Goal: Communication & Community: Answer question/provide support

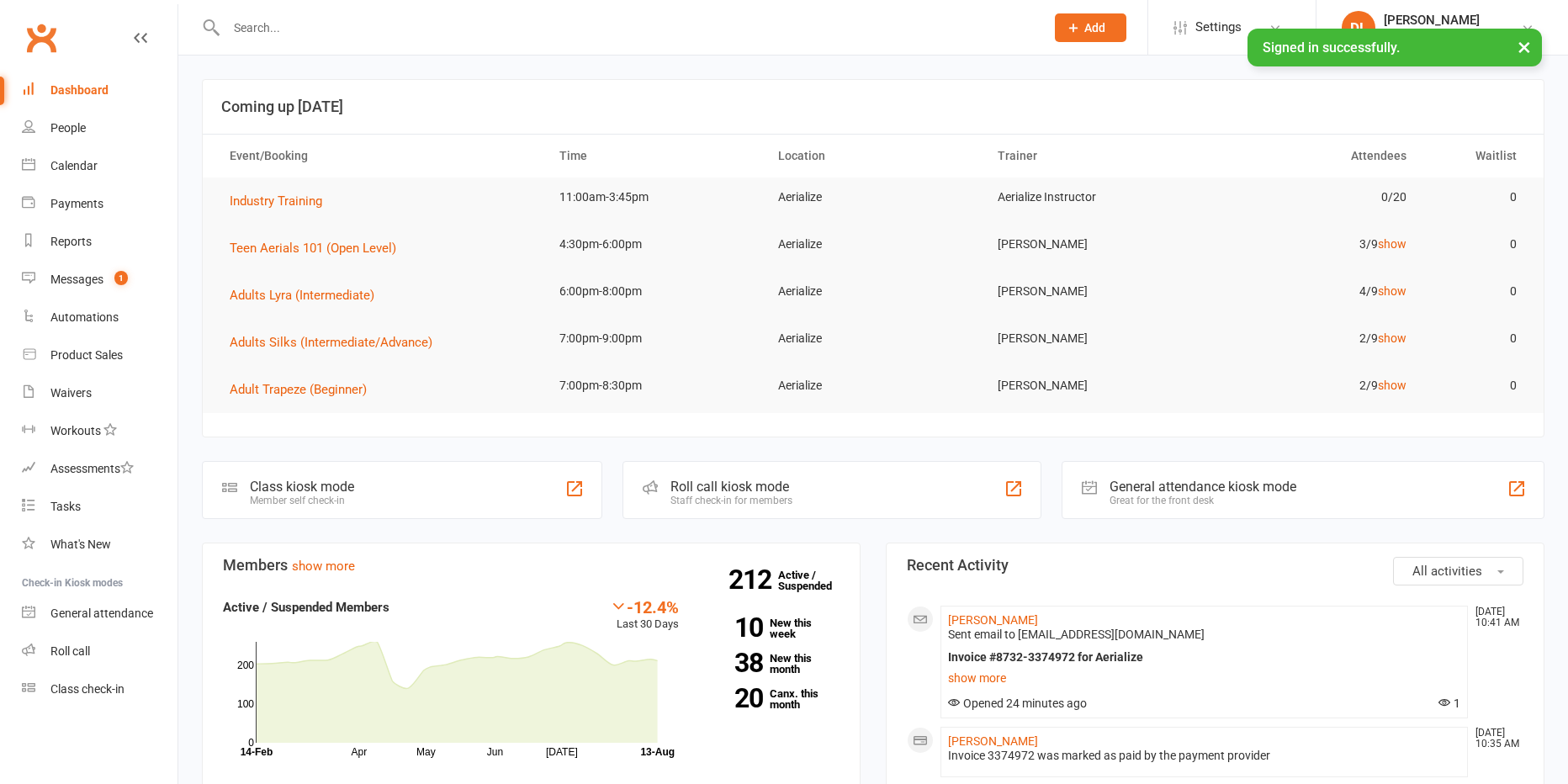
click at [358, 27] on input "text" at bounding box center [627, 28] width 812 height 24
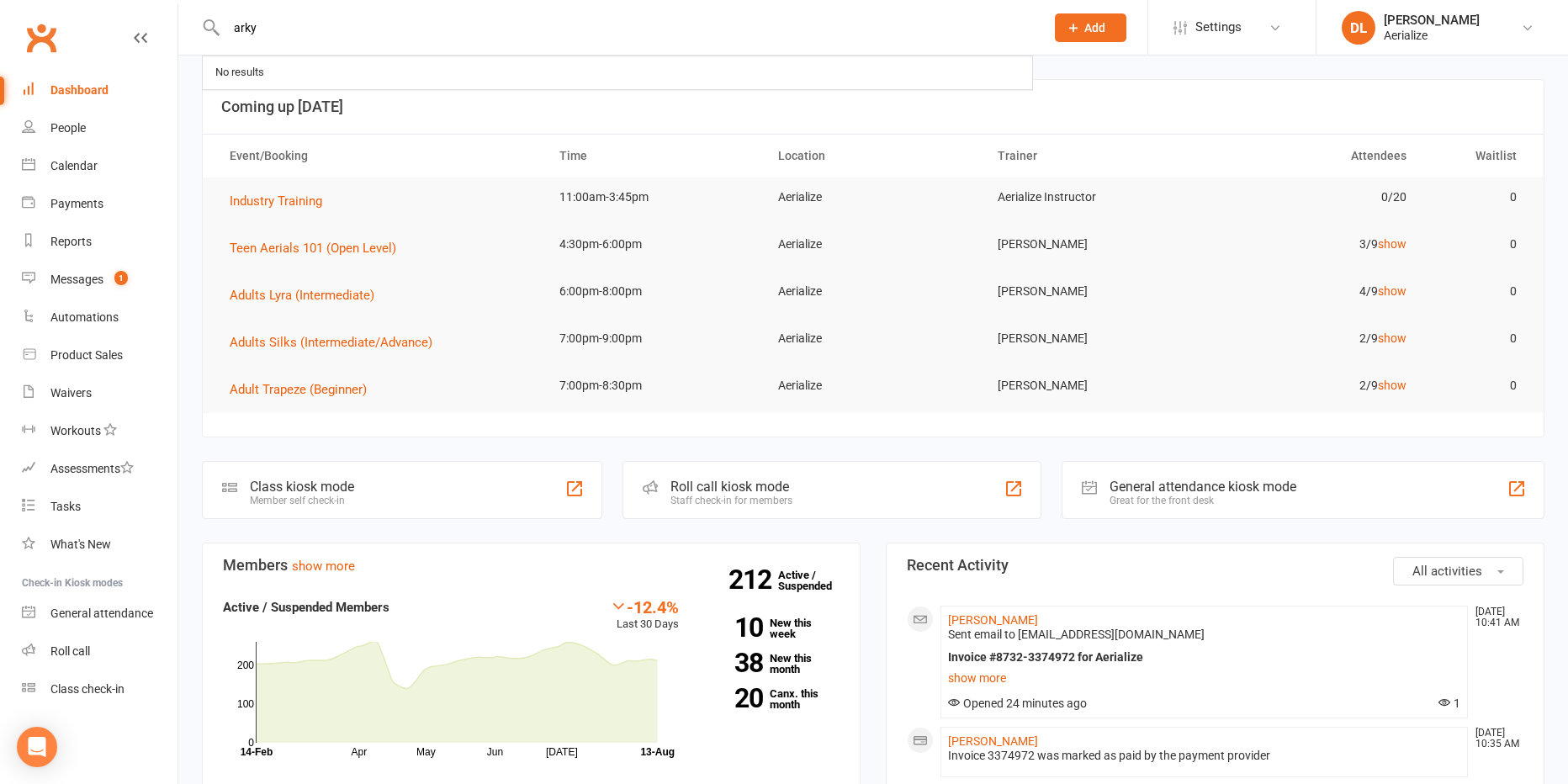
type input "arky"
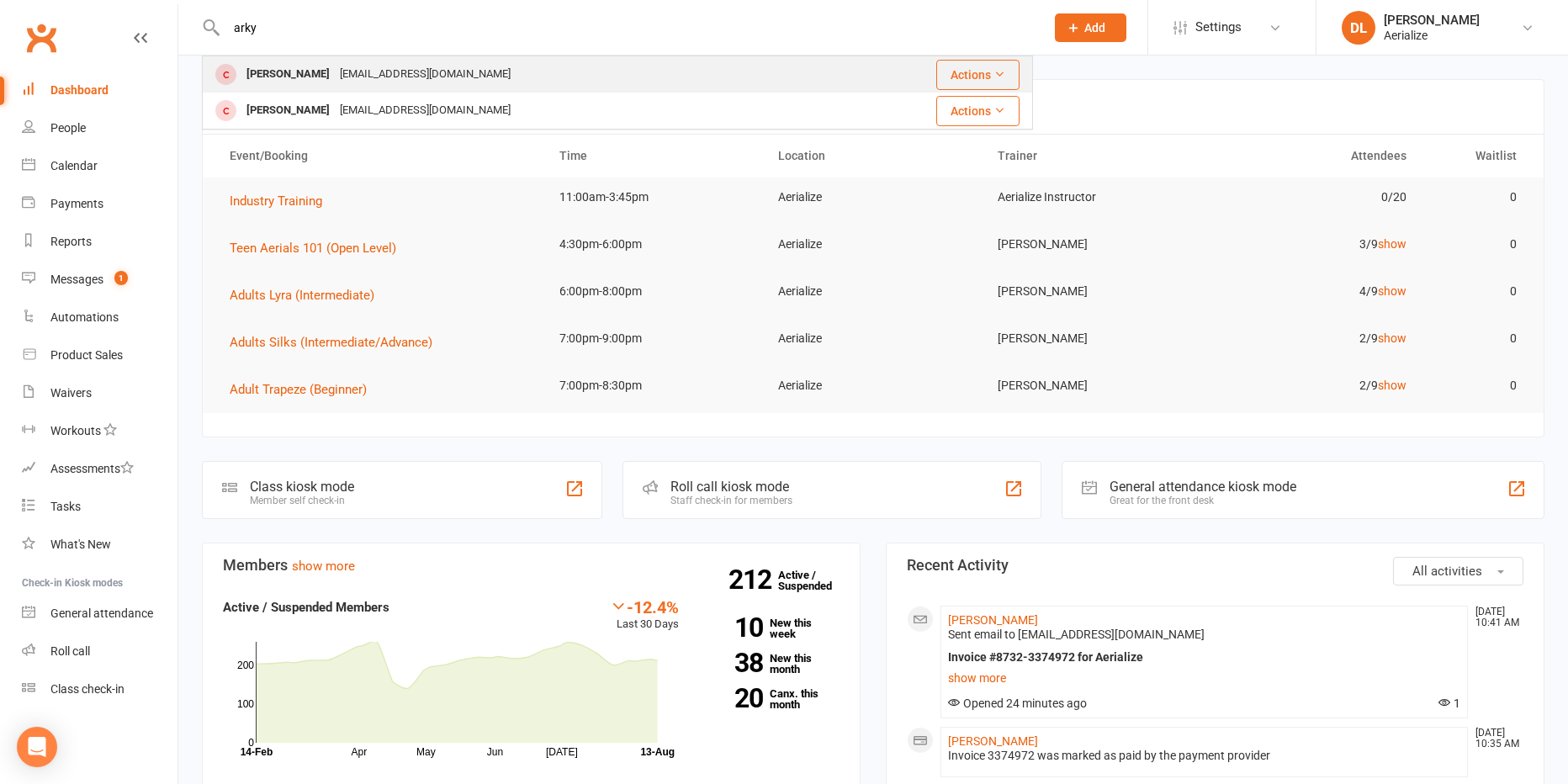
click at [360, 73] on div "[EMAIL_ADDRESS][DOMAIN_NAME]" at bounding box center [425, 74] width 181 height 25
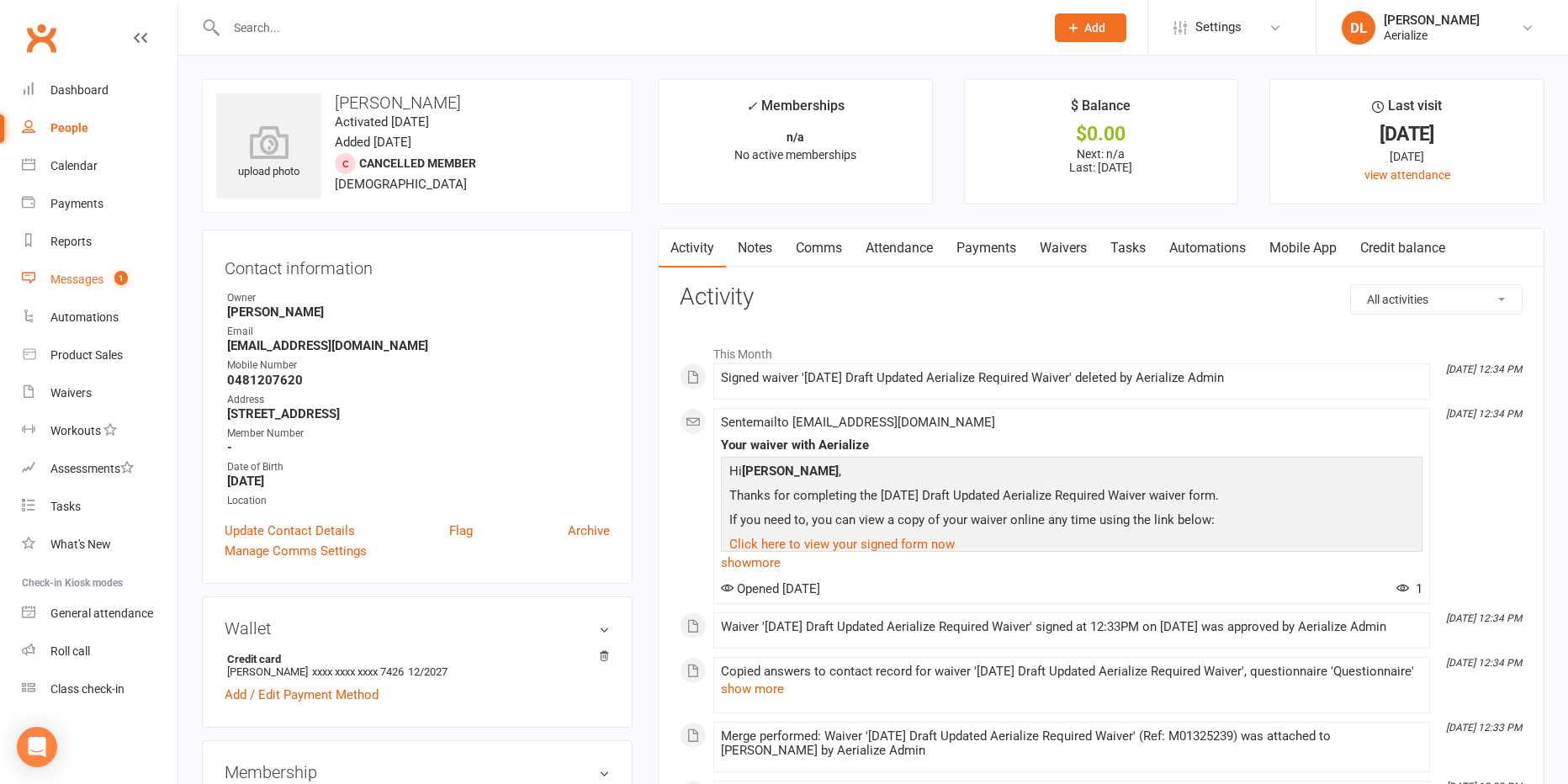
click at [67, 273] on div "Messages" at bounding box center [77, 279] width 53 height 14
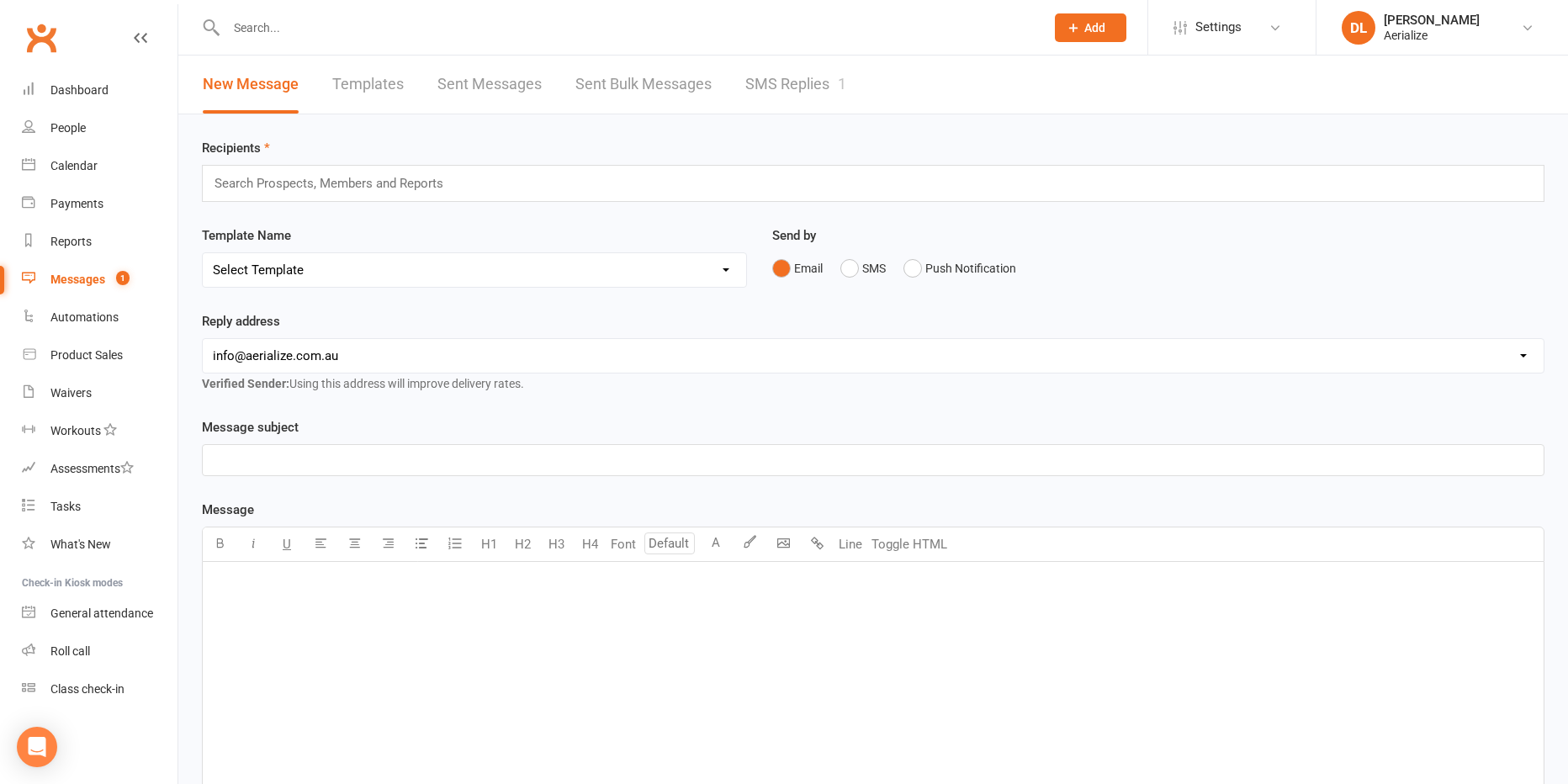
click at [809, 83] on link "SMS Replies 1" at bounding box center [795, 84] width 101 height 58
